Goal: Transaction & Acquisition: Purchase product/service

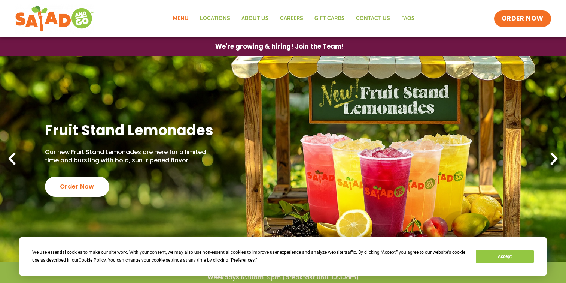
click at [187, 20] on link "Menu" at bounding box center [180, 18] width 27 height 17
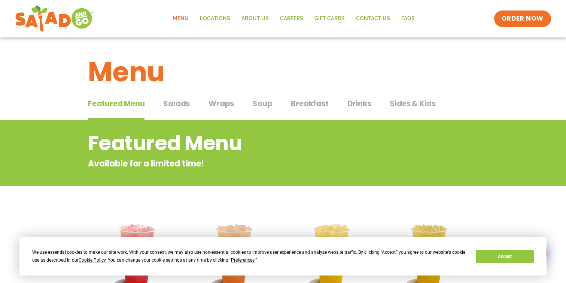
click at [222, 104] on span "Wraps" at bounding box center [221, 103] width 25 height 11
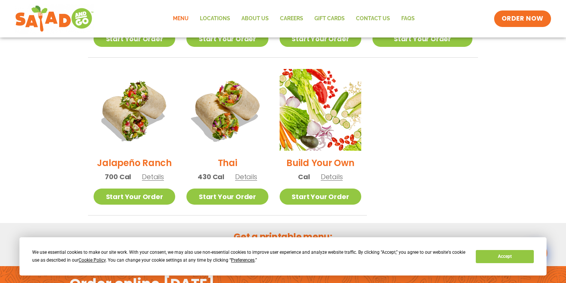
scroll to position [524, 0]
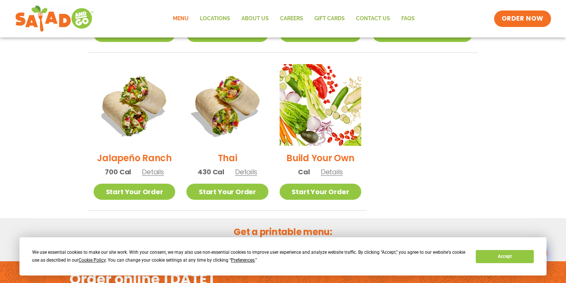
click at [149, 167] on span "Details" at bounding box center [153, 171] width 22 height 9
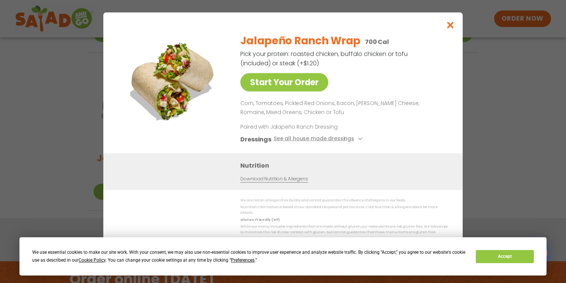
click at [477, 122] on div "Start Your Order Jalapeño Ranch Wrap 700 Cal Pick your protein: roasted chicken…" at bounding box center [283, 141] width 566 height 283
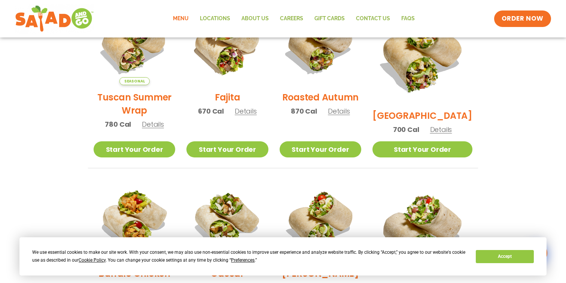
scroll to position [226, 0]
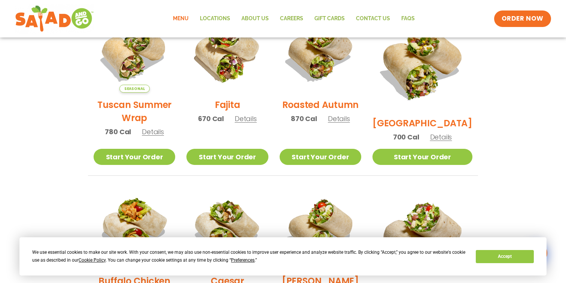
click at [452, 132] on span "Details" at bounding box center [441, 136] width 22 height 9
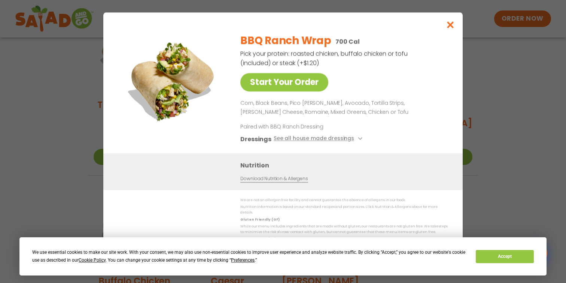
click at [491, 166] on div "Start Your Order BBQ Ranch Wrap 700 Cal Pick your protein: roasted chicken, buf…" at bounding box center [283, 141] width 566 height 283
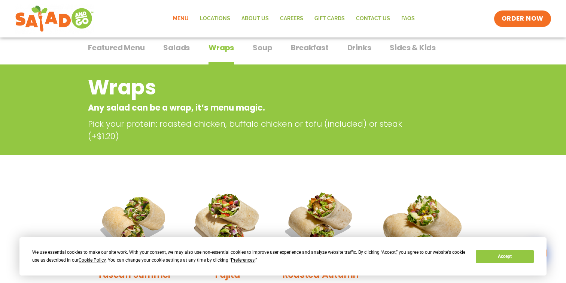
scroll to position [43, 0]
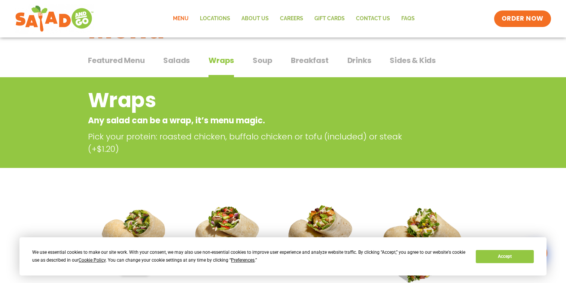
click at [181, 61] on span "Salads" at bounding box center [176, 60] width 27 height 11
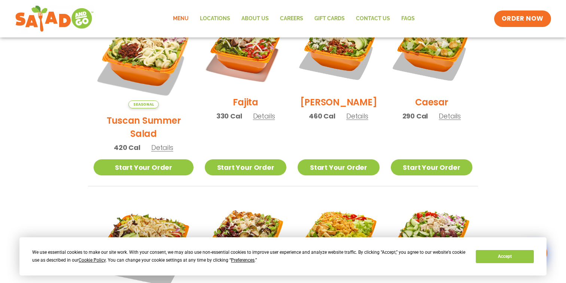
scroll to position [238, 0]
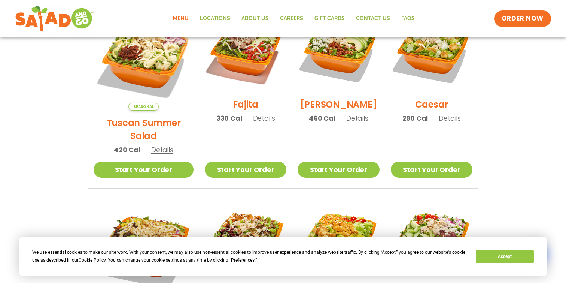
click at [453, 123] on span "Details" at bounding box center [450, 118] width 22 height 9
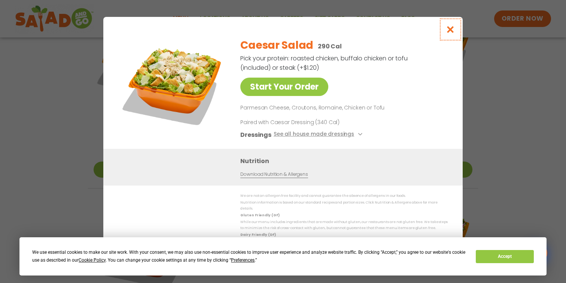
click at [451, 29] on icon "Close modal" at bounding box center [450, 29] width 9 height 8
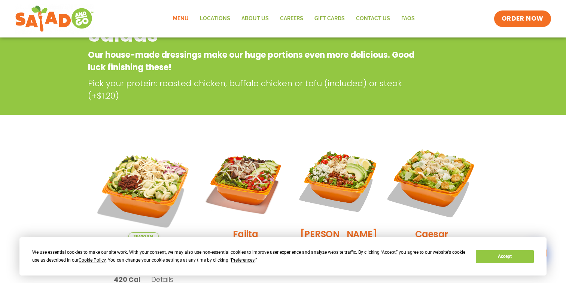
scroll to position [29, 0]
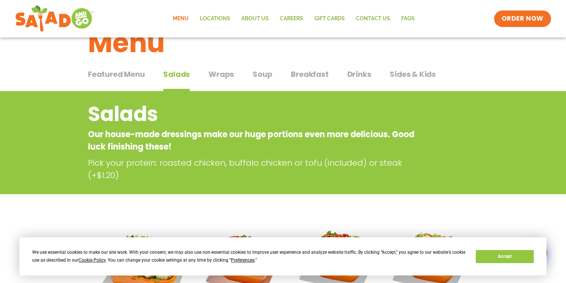
click at [226, 79] on span "Wraps" at bounding box center [221, 74] width 25 height 11
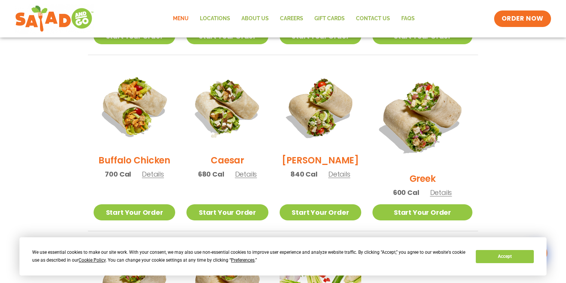
scroll to position [362, 0]
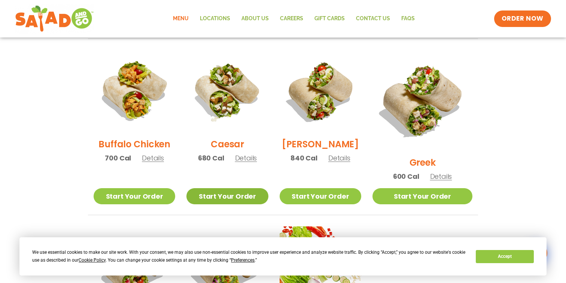
click at [251, 188] on link "Start Your Order" at bounding box center [228, 196] width 82 height 16
